Goal: Task Accomplishment & Management: Manage account settings

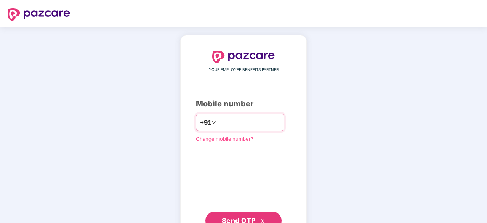
type input "**********"
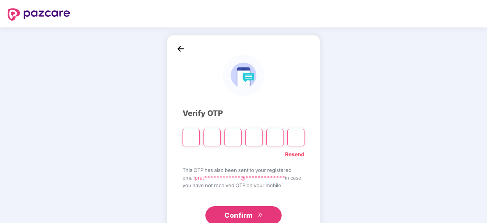
type input "*"
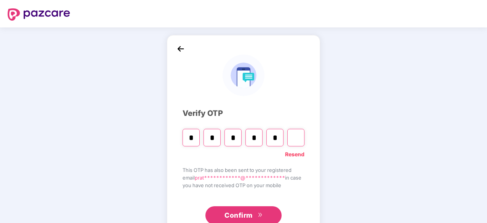
type input "*"
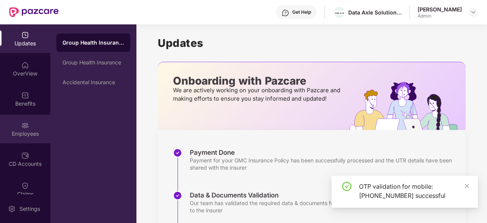
click at [31, 130] on div "Employees" at bounding box center [25, 134] width 50 height 8
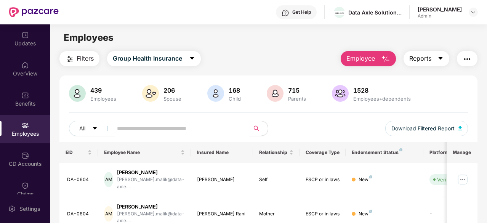
click at [442, 61] on icon "caret-down" at bounding box center [441, 58] width 6 height 6
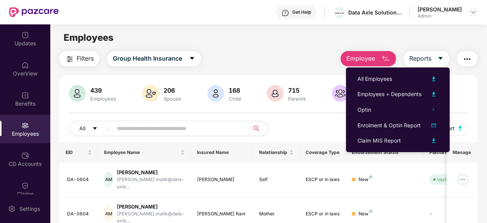
click at [295, 45] on main "Employees Filters Group Health Insurance Employee Reports 439 Employees 206 Spo…" at bounding box center [268, 135] width 437 height 223
